Goal: Use online tool/utility: Utilize a website feature to perform a specific function

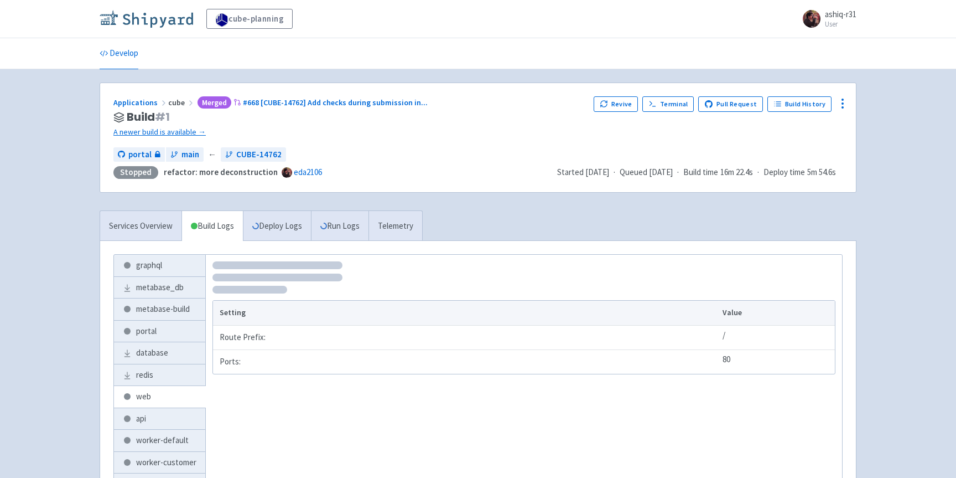
click at [150, 19] on img at bounding box center [147, 19] width 94 height 18
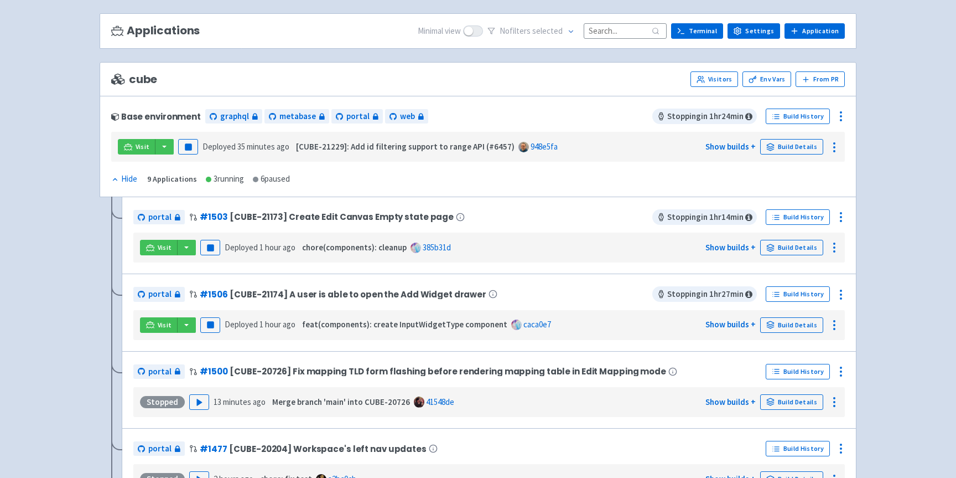
scroll to position [68, 0]
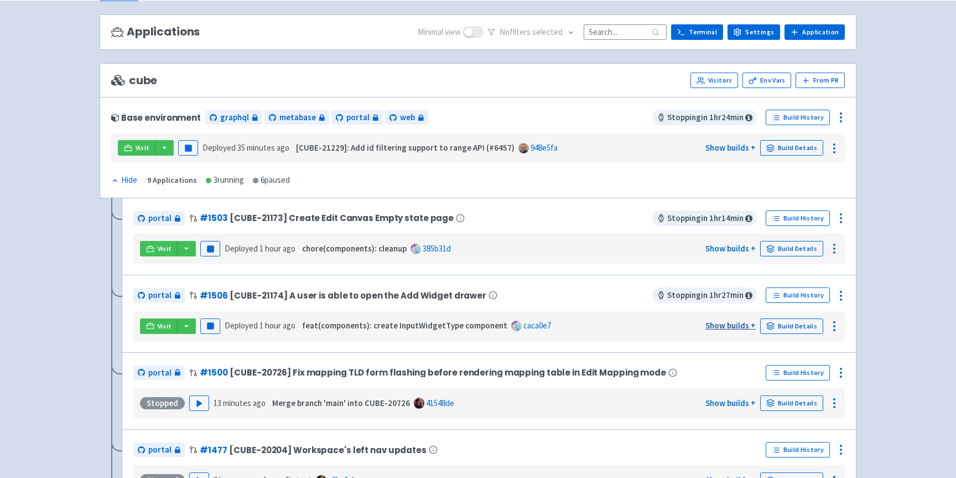
click at [739, 329] on link "Show builds +" at bounding box center [731, 325] width 50 height 11
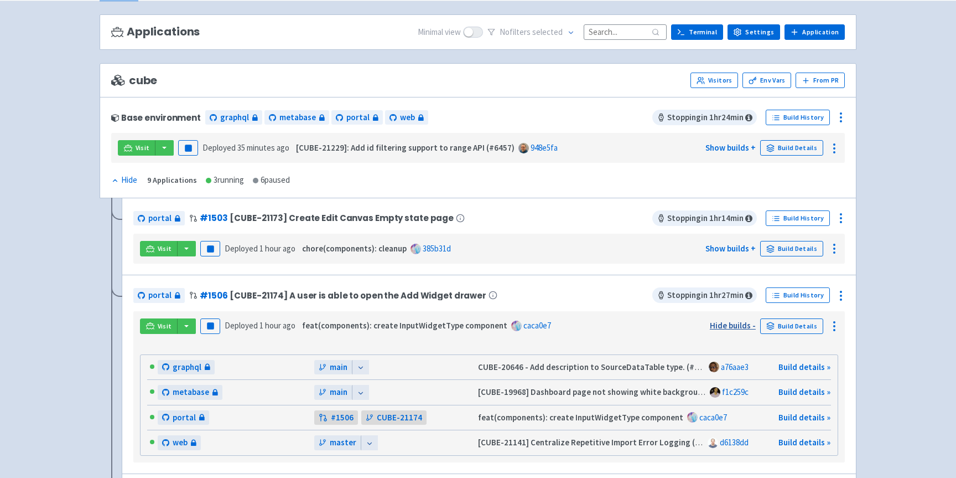
click at [739, 329] on link "Hide builds -" at bounding box center [733, 325] width 46 height 11
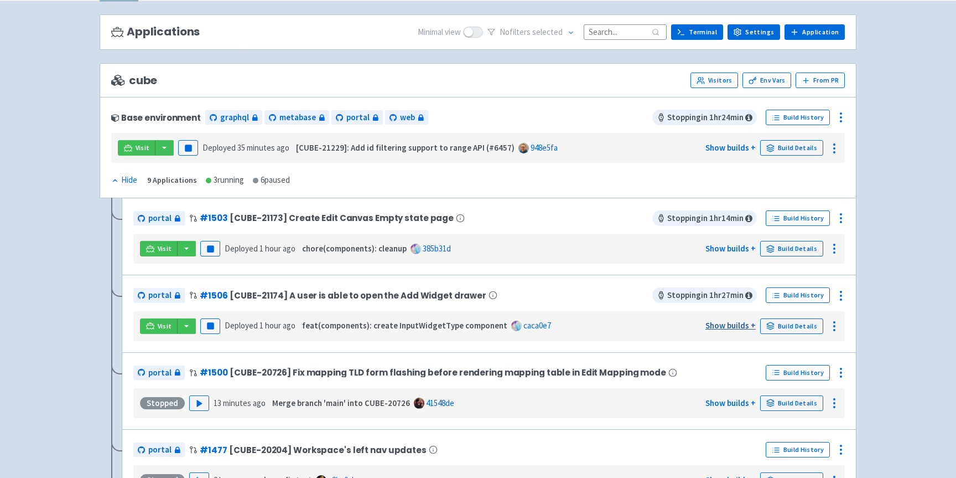
click at [739, 329] on link "Show builds +" at bounding box center [731, 325] width 50 height 11
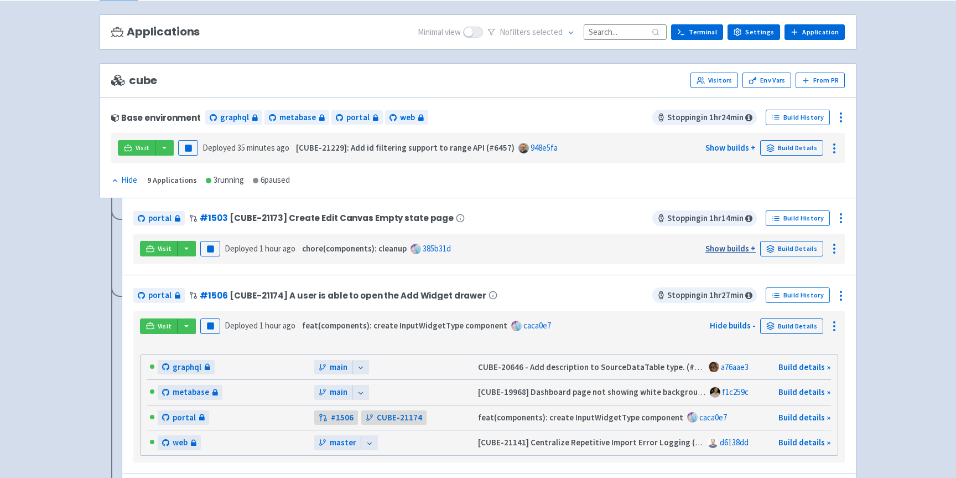
click at [727, 249] on link "Show builds +" at bounding box center [731, 248] width 50 height 11
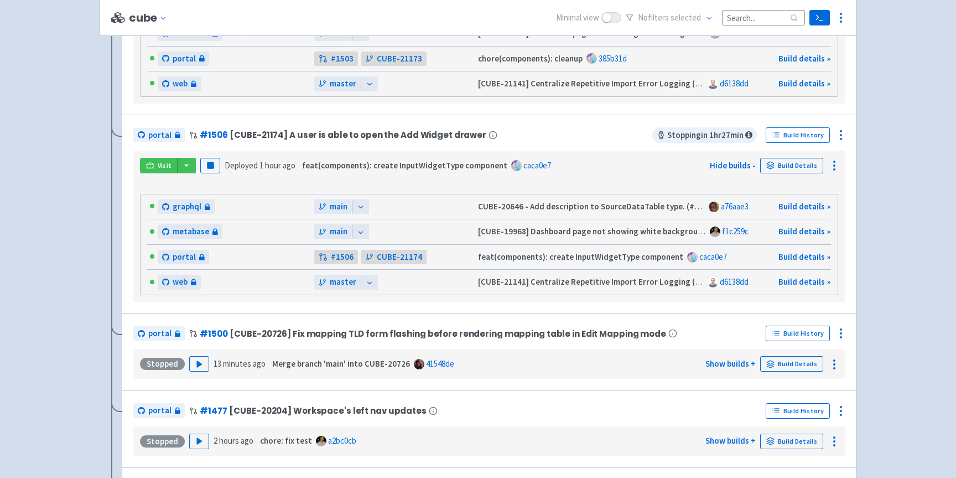
scroll to position [522, 0]
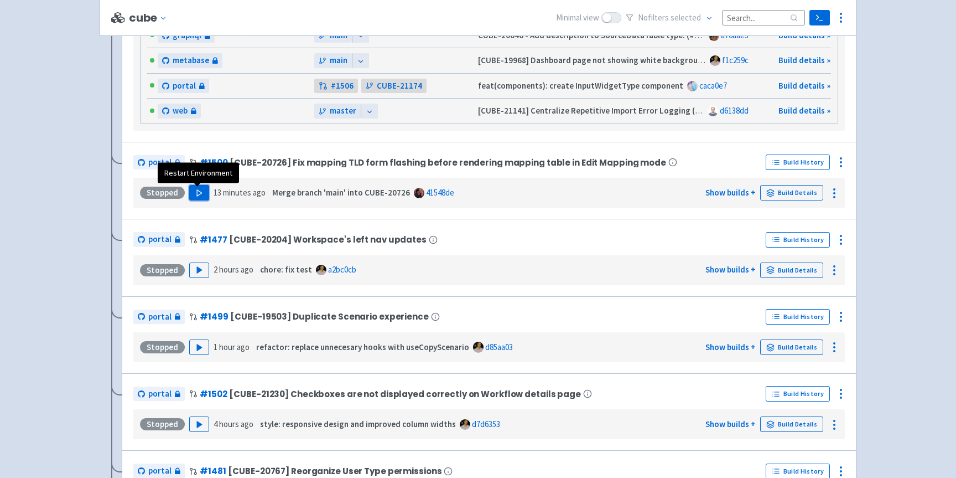
click at [204, 193] on button "Play" at bounding box center [199, 192] width 20 height 15
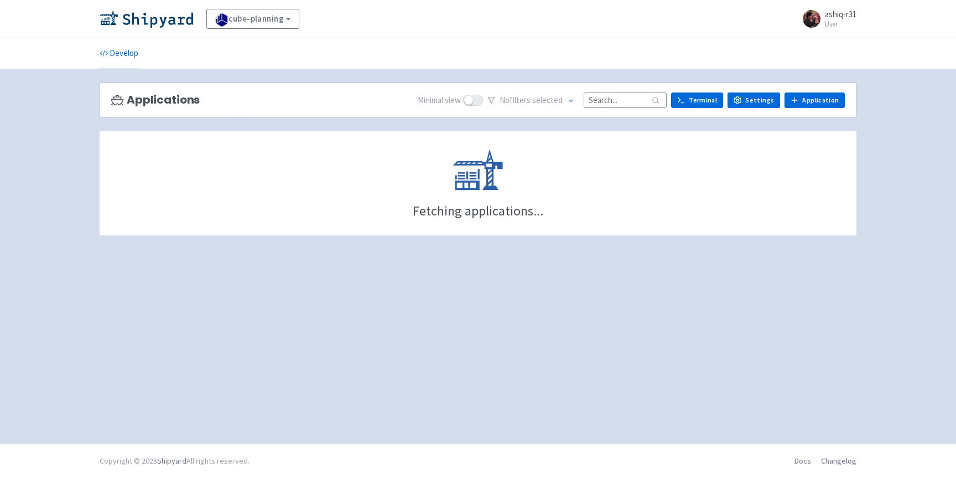
scroll to position [125, 0]
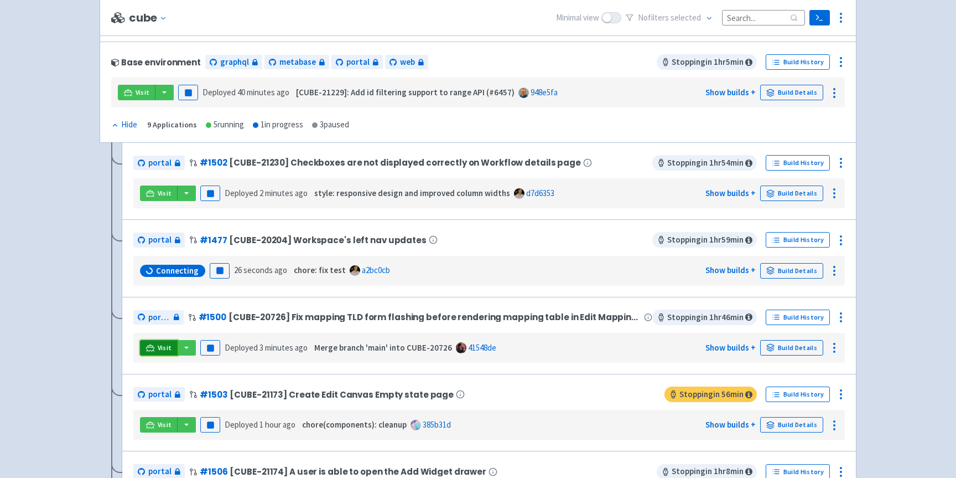
click at [154, 341] on link "Visit" at bounding box center [159, 347] width 38 height 15
